Goal: Task Accomplishment & Management: Manage account settings

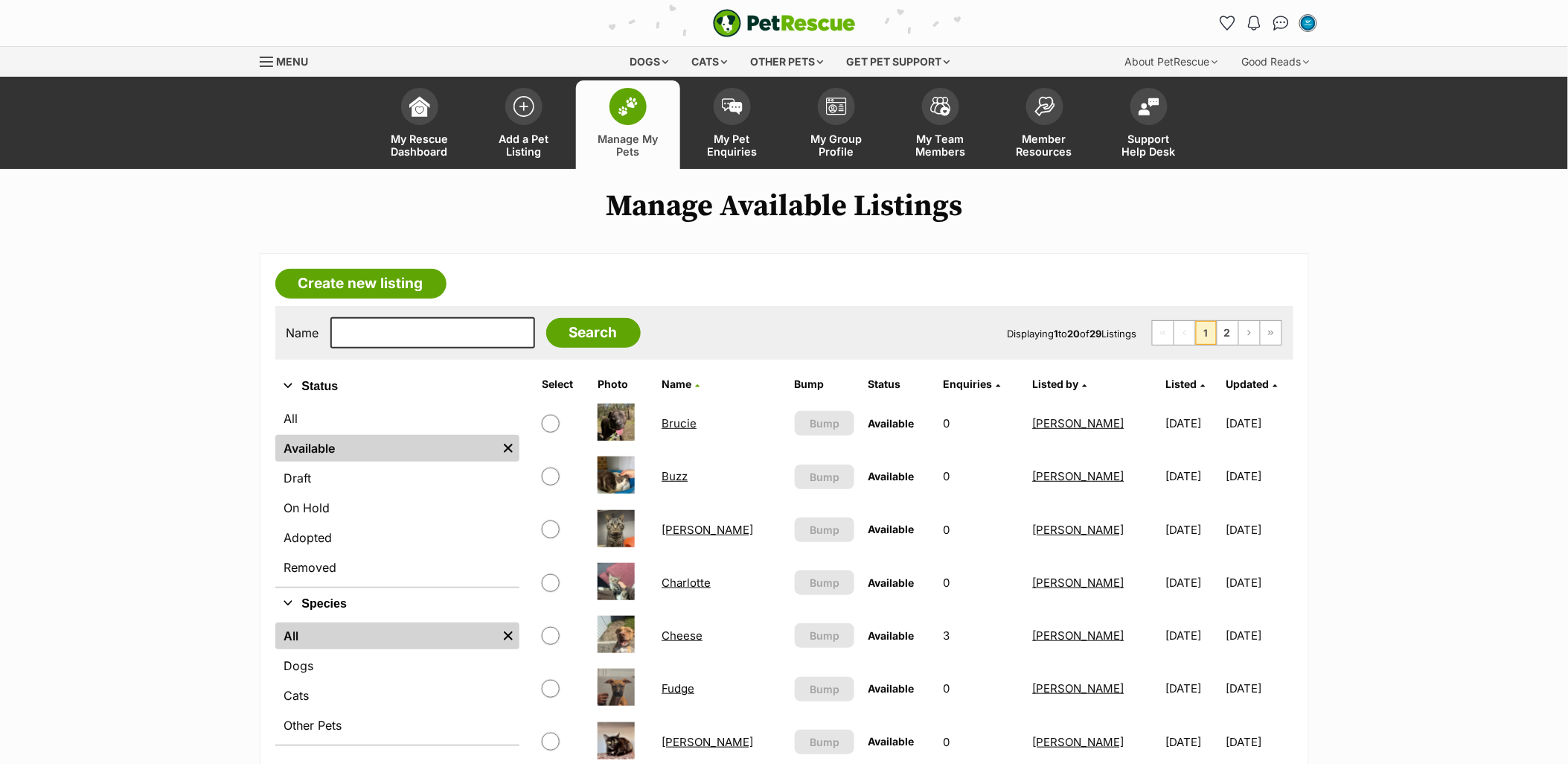
click at [419, 347] on div "Name Search Displaying 1 to 20 of 29 Listings First Page Previous Page 1 2 Next…" at bounding box center [784, 333] width 1019 height 54
click at [418, 337] on input "text" at bounding box center [433, 333] width 205 height 31
type input "bon"
click at [313, 512] on link "On Hold" at bounding box center [397, 507] width 244 height 27
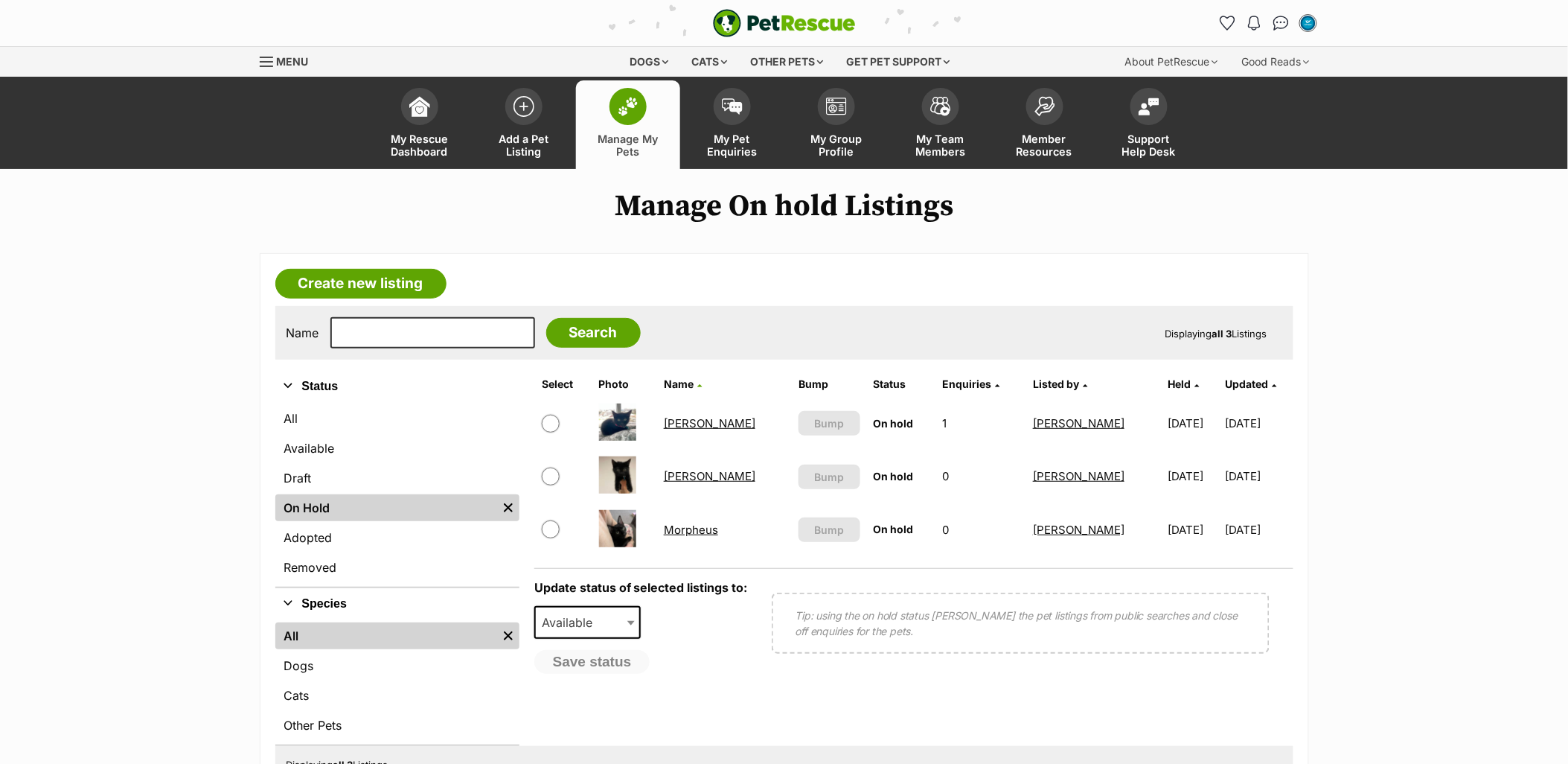
click at [549, 422] on input "checkbox" at bounding box center [550, 423] width 18 height 18
checkbox input "true"
click at [548, 473] on input "checkbox" at bounding box center [550, 476] width 18 height 18
checkbox input "true"
click at [551, 529] on input "checkbox" at bounding box center [550, 529] width 18 height 18
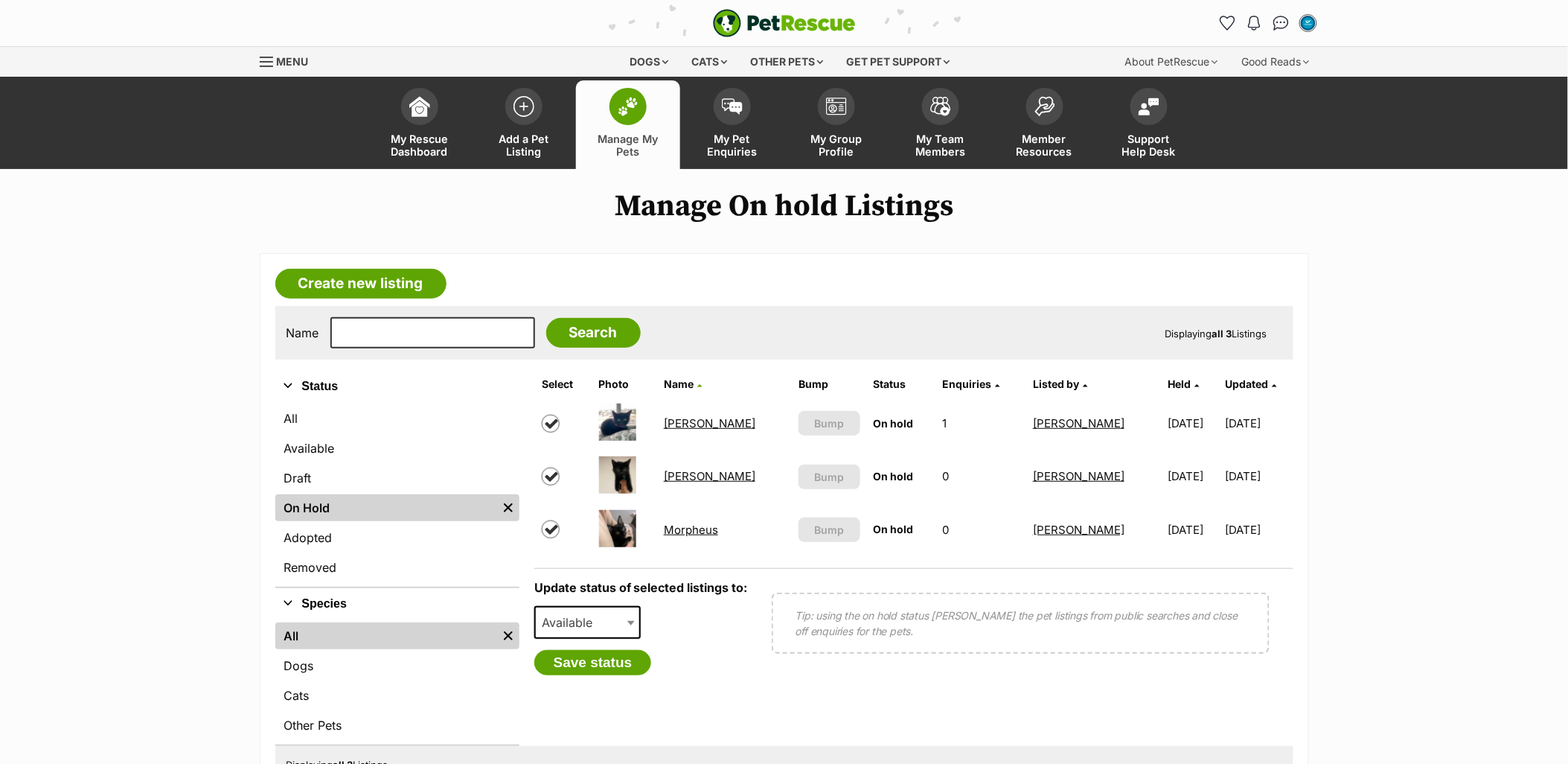
checkbox input "true"
click at [574, 616] on span "Available" at bounding box center [571, 622] width 72 height 21
select select "rehomed"
click at [584, 665] on button "Save status" at bounding box center [594, 662] width 117 height 25
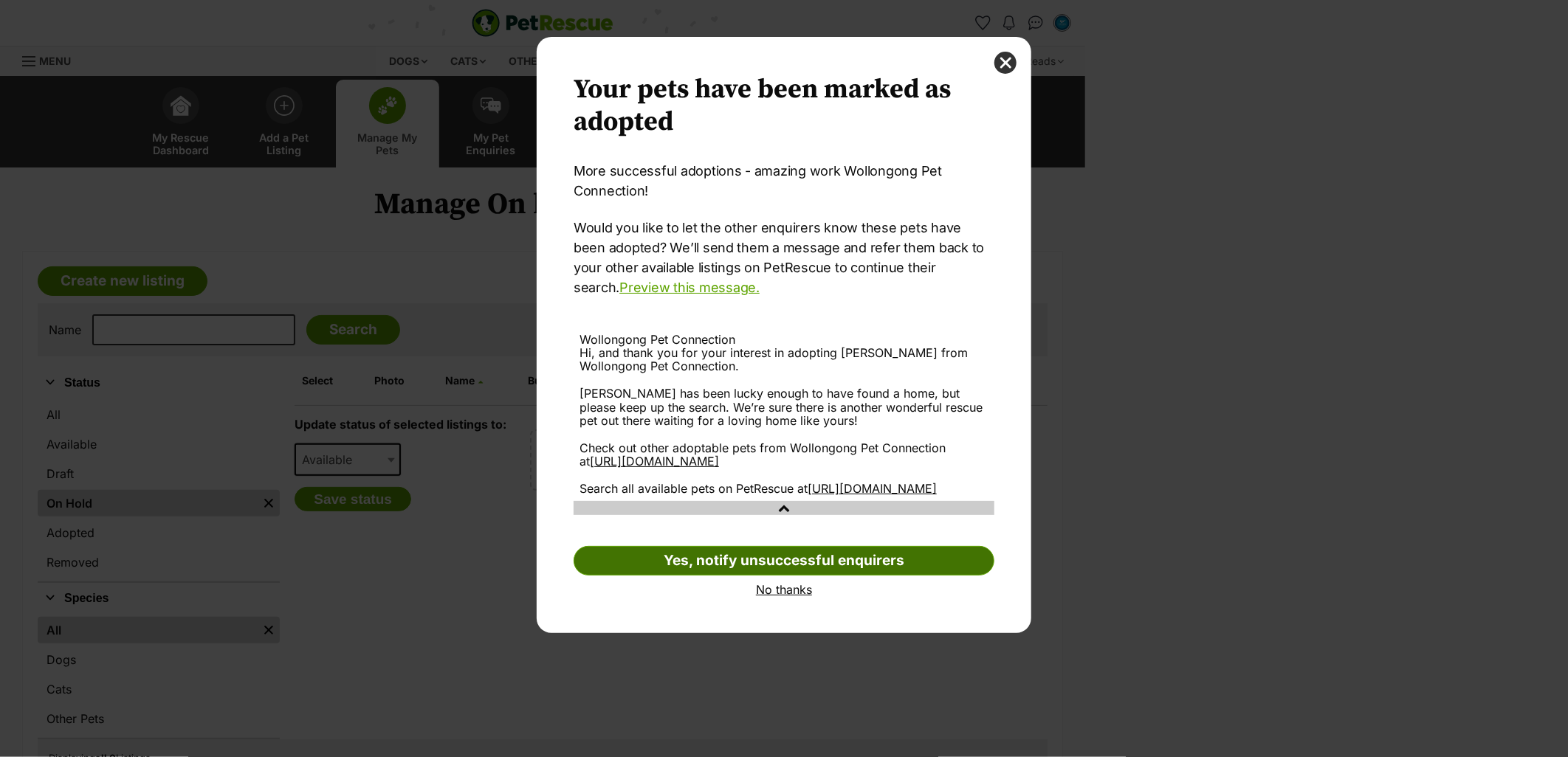
click at [737, 575] on link "Yes, notify unsuccessful enquirers" at bounding box center [783, 561] width 421 height 29
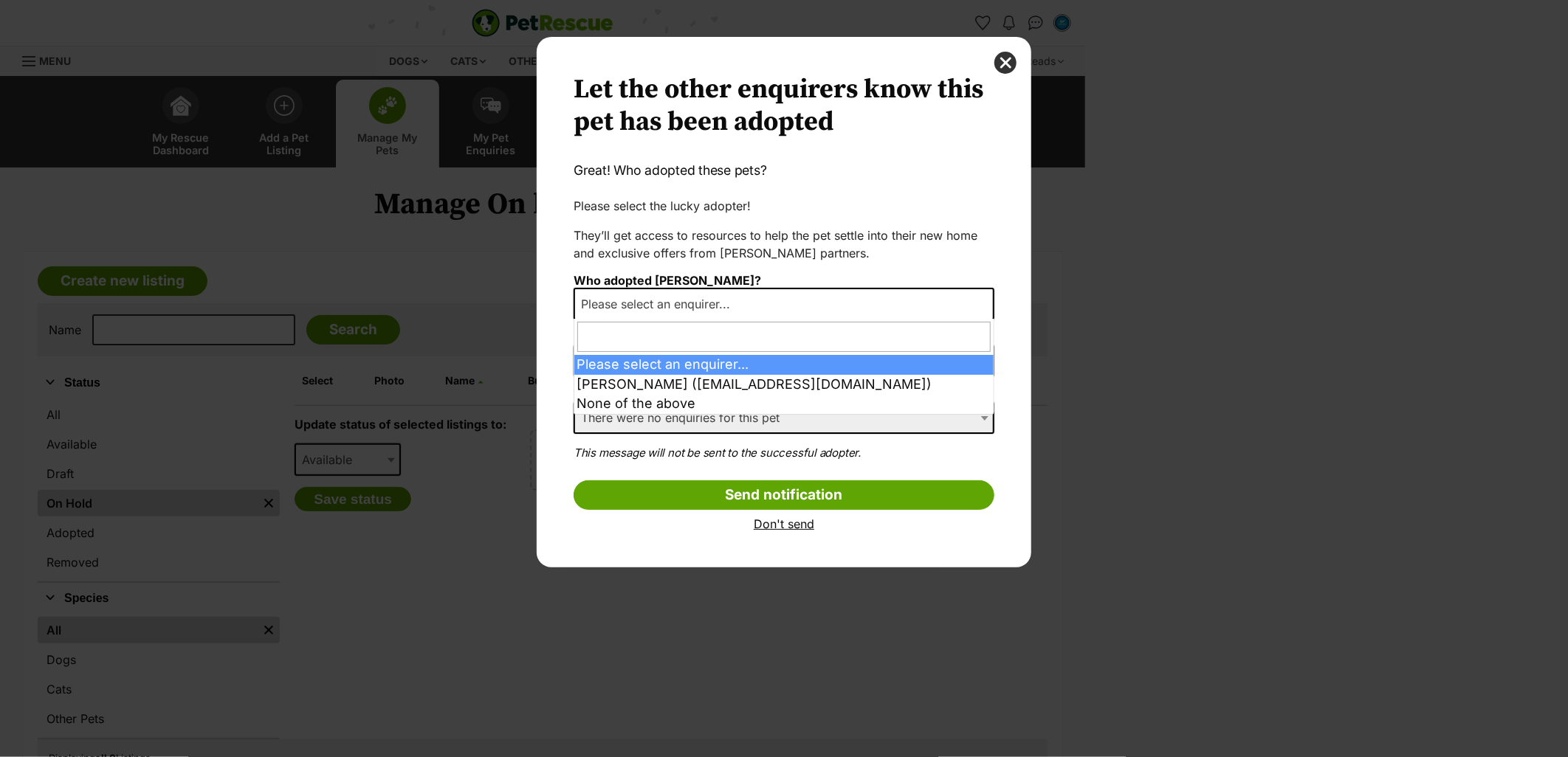
click at [782, 292] on span "Please select an enquirer..." at bounding box center [783, 304] width 421 height 33
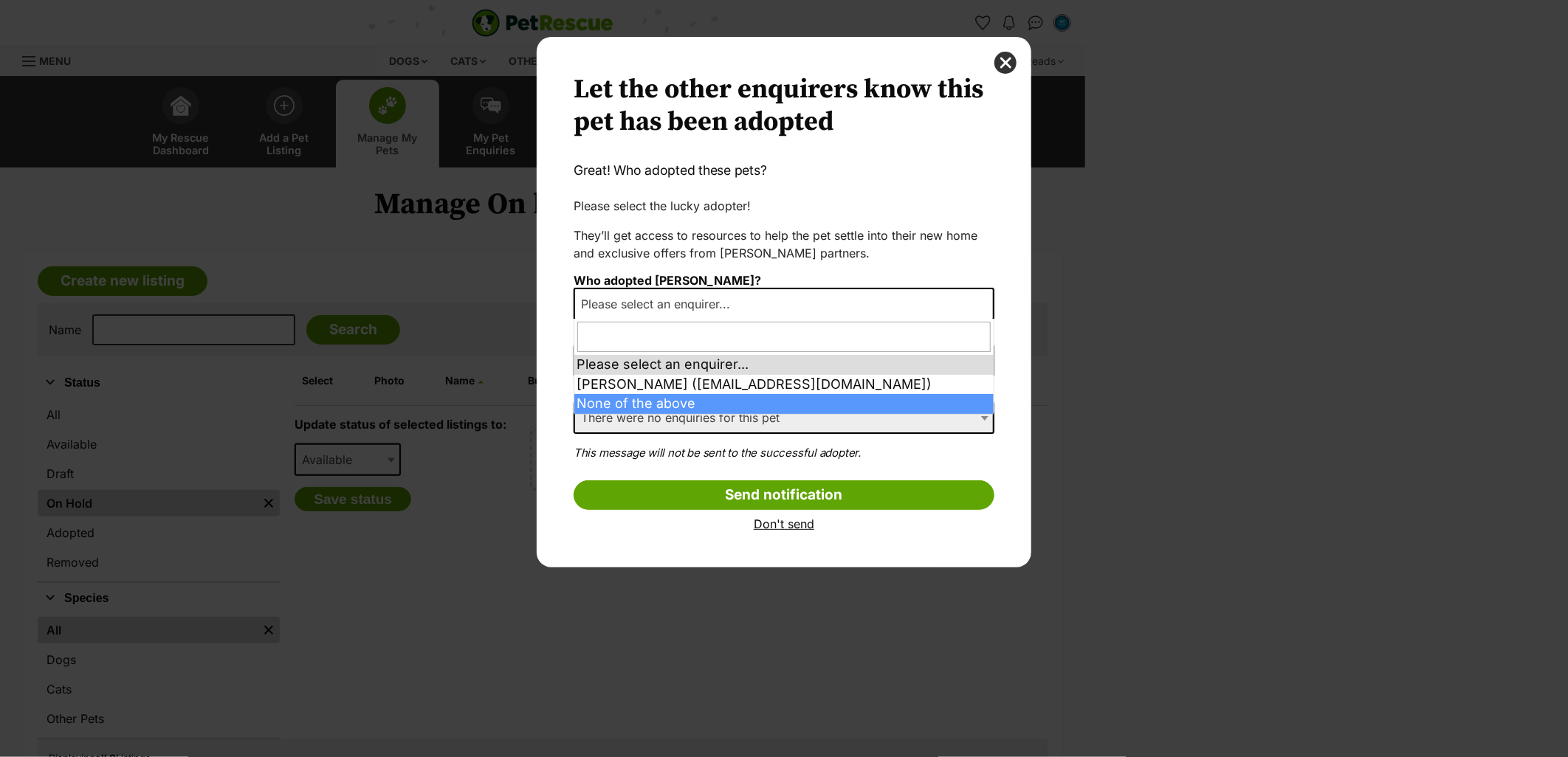
select select "other"
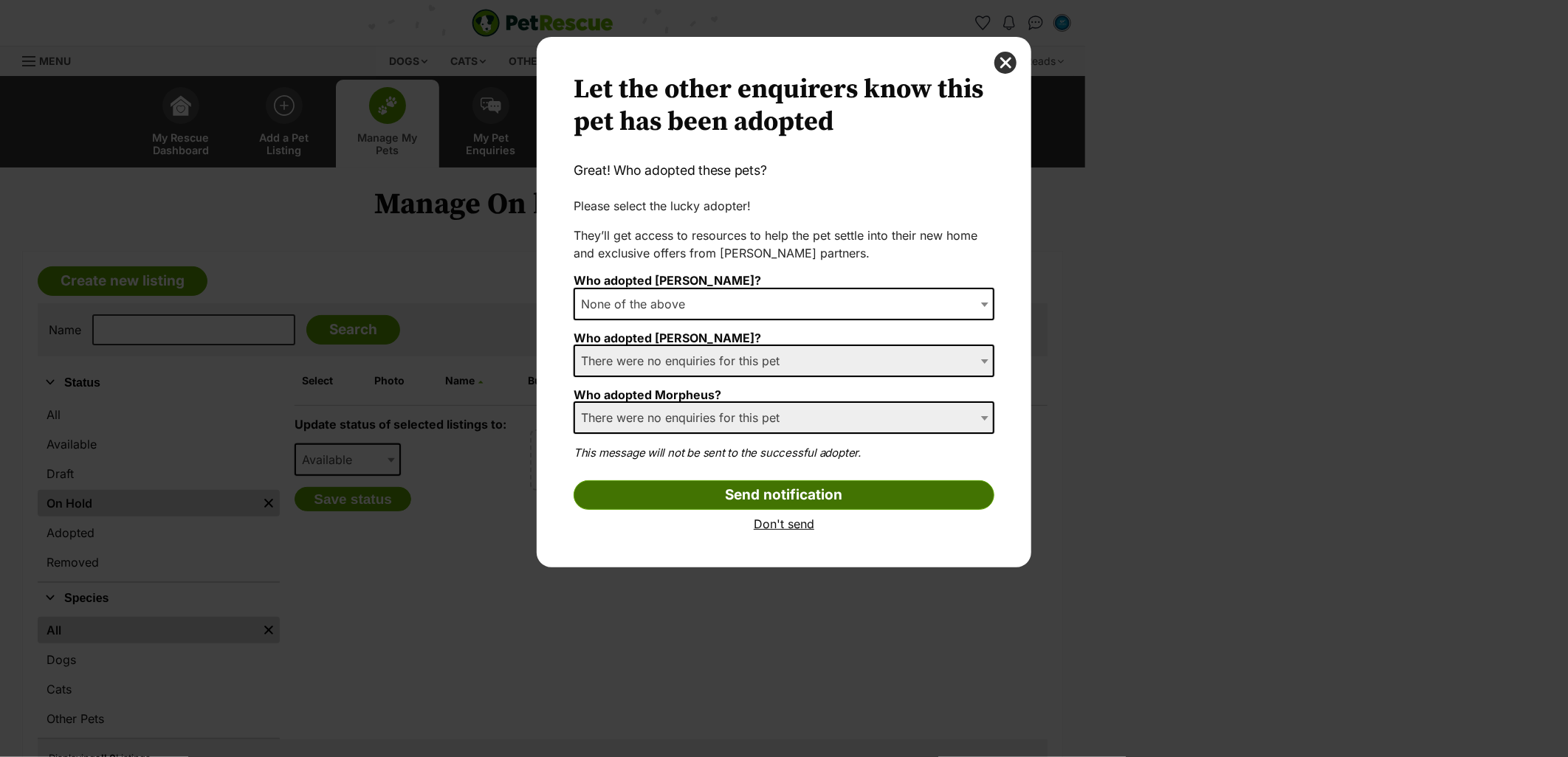
click at [725, 497] on input "Send notification" at bounding box center [783, 495] width 421 height 29
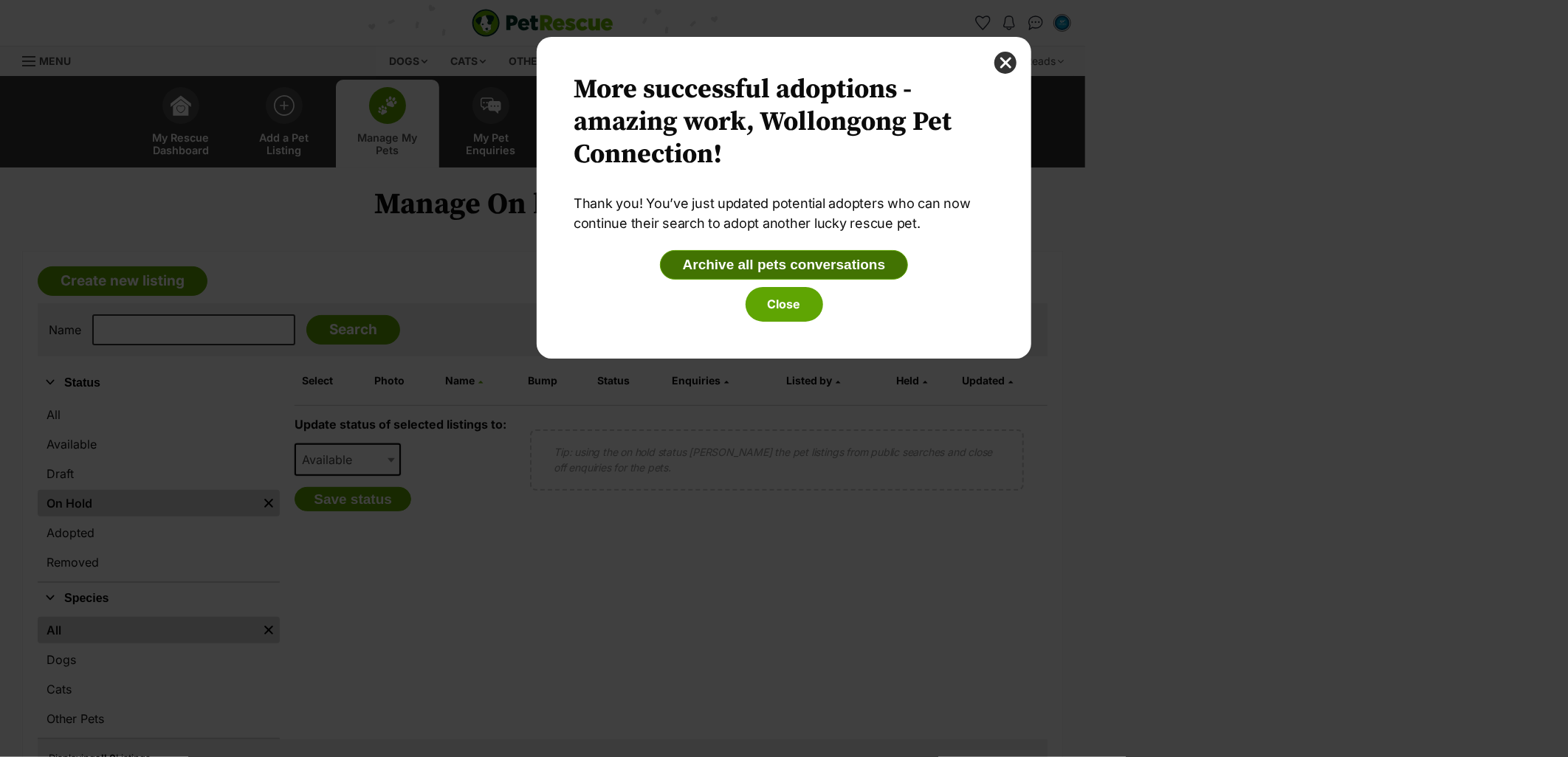
click at [819, 264] on button "Archive all pets conversations" at bounding box center [784, 265] width 248 height 29
